Goal: Transaction & Acquisition: Purchase product/service

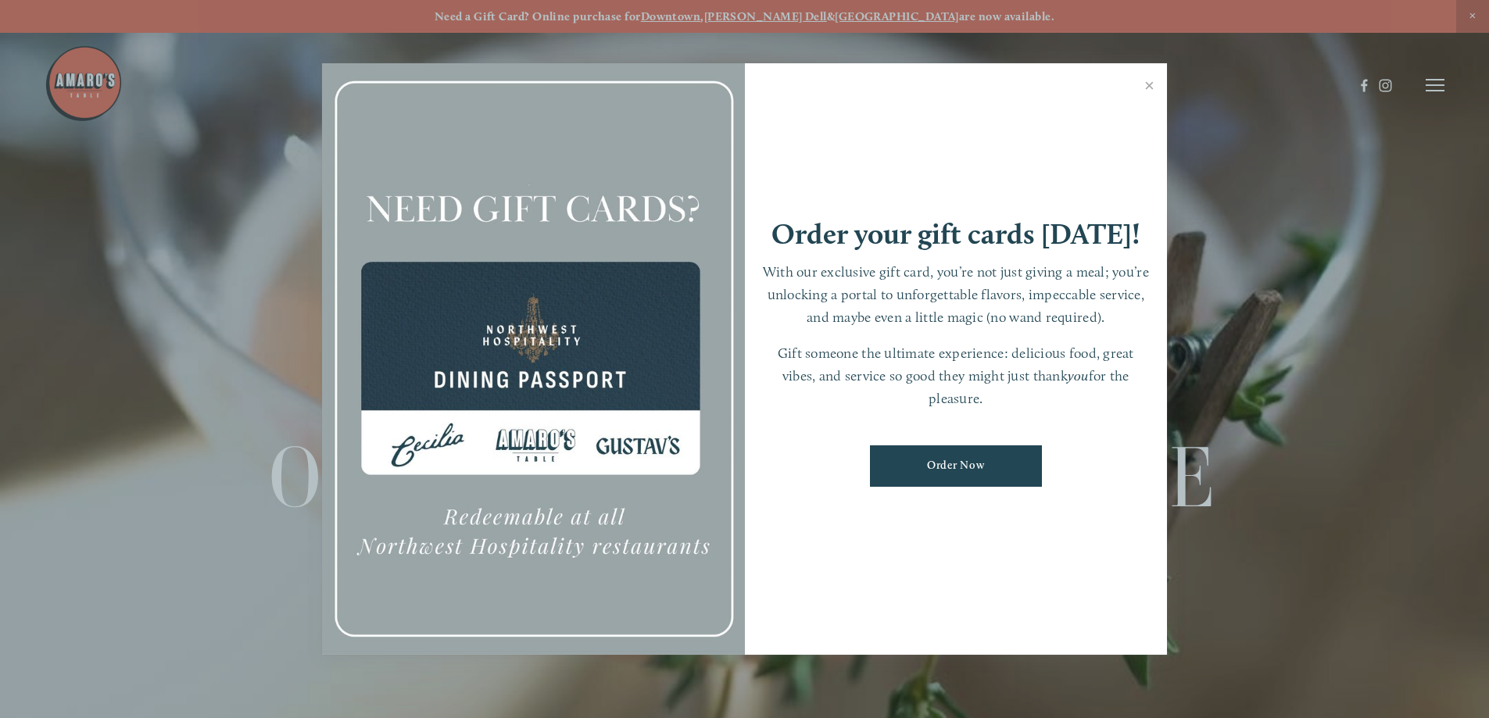
click at [1149, 85] on link "Close" at bounding box center [1149, 88] width 30 height 44
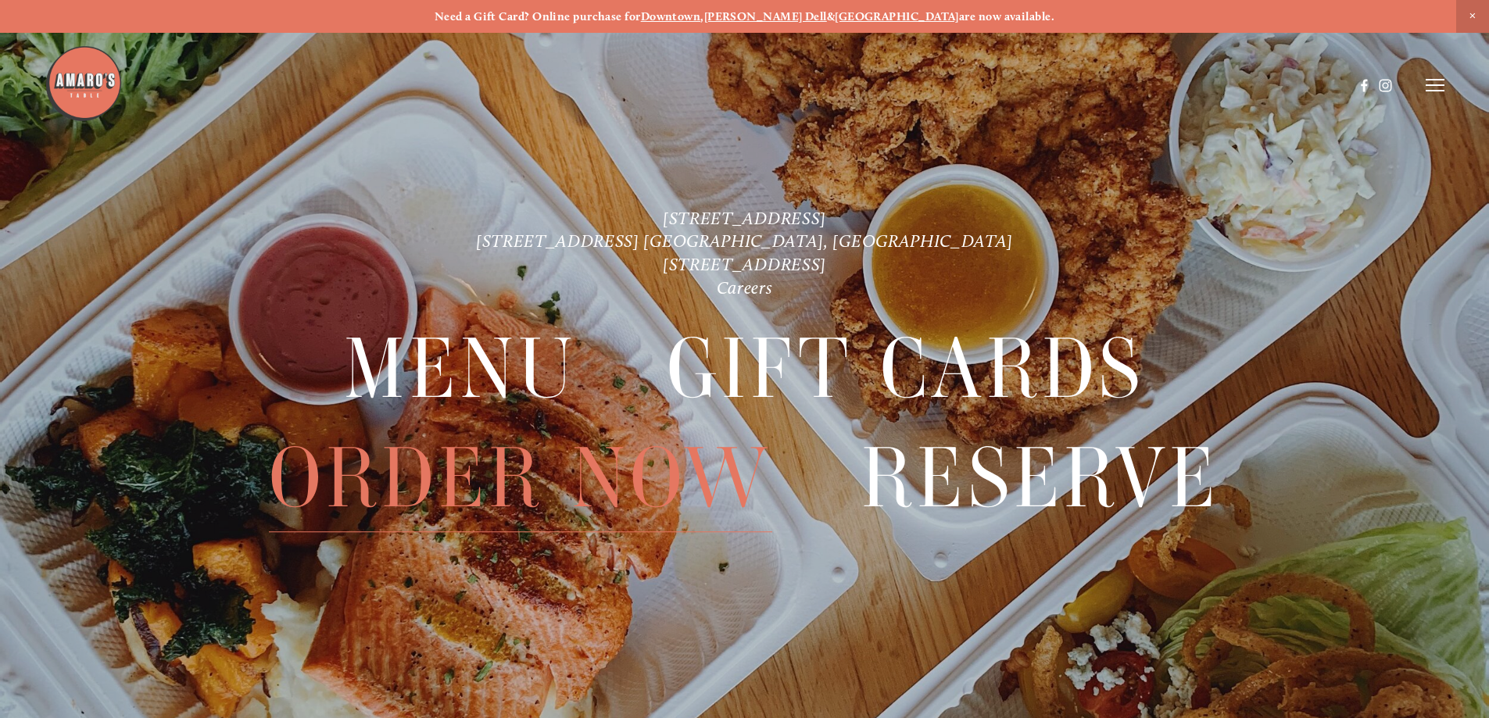
click at [412, 481] on span "Order Now" at bounding box center [520, 478] width 503 height 108
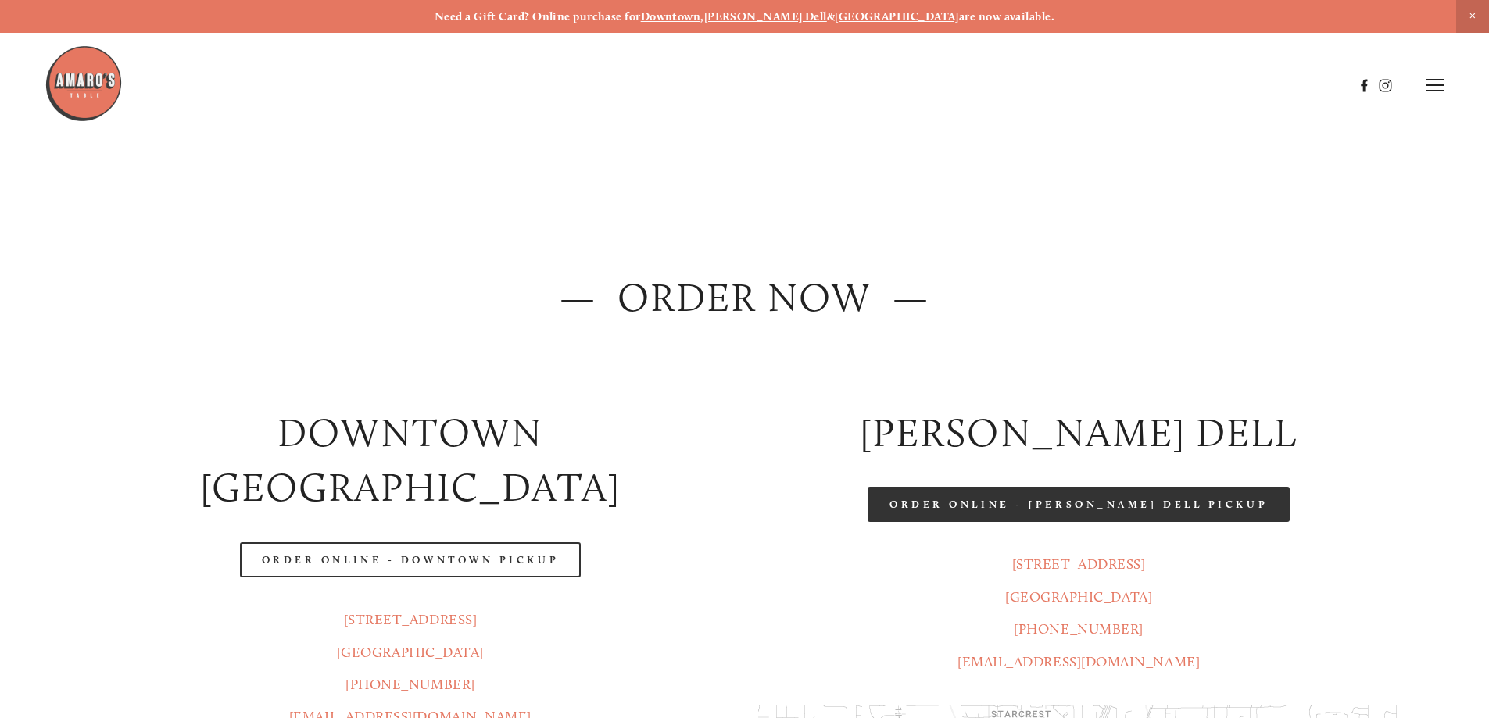
click at [1175, 509] on link "Order Online - [PERSON_NAME] Dell Pickup" at bounding box center [1079, 504] width 422 height 35
